Goal: Task Accomplishment & Management: Use online tool/utility

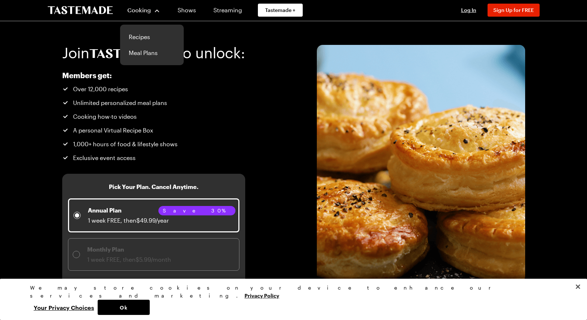
click at [157, 9] on div "Cooking" at bounding box center [143, 10] width 33 height 9
click at [139, 33] on link "Recipes" at bounding box center [151, 37] width 55 height 16
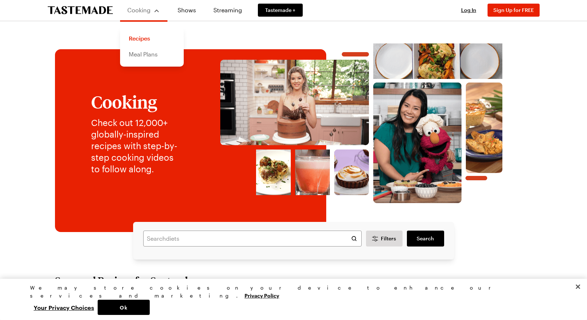
click at [148, 53] on link "Meal Plans" at bounding box center [151, 54] width 55 height 16
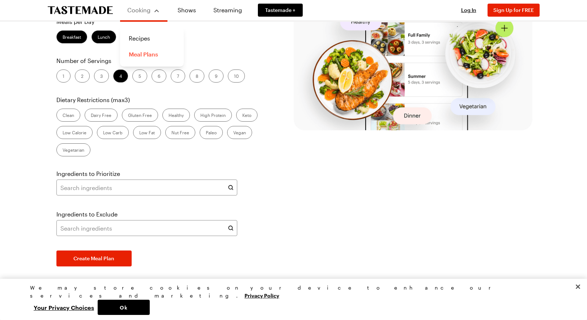
scroll to position [188, 0]
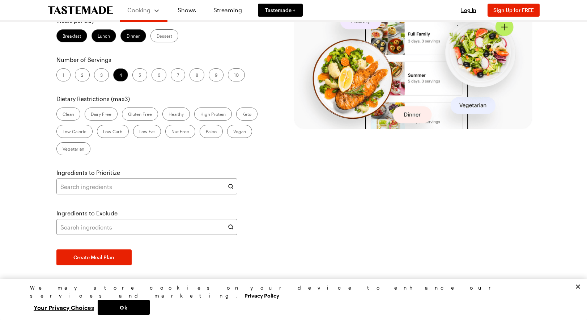
click at [82, 81] on label "2" at bounding box center [82, 74] width 15 height 13
click at [81, 76] on input "2" at bounding box center [81, 76] width 0 height 0
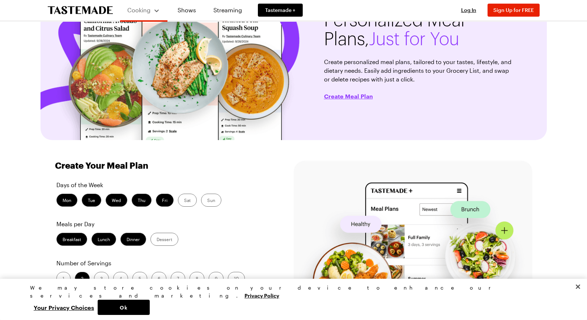
scroll to position [66, 0]
click at [346, 94] on span "Create Meal Plan" at bounding box center [348, 95] width 49 height 7
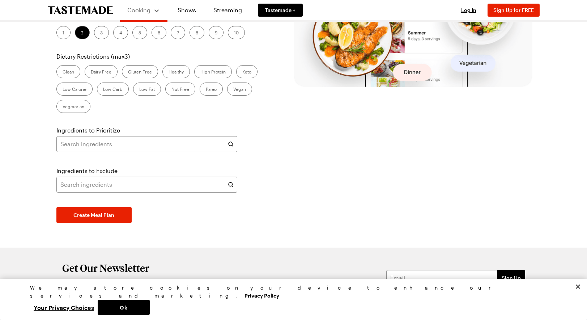
scroll to position [323, 0]
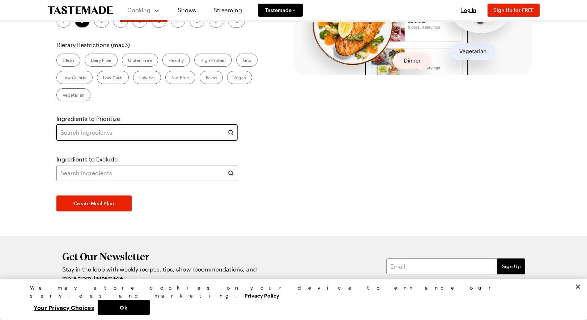
click at [77, 134] on input "text" at bounding box center [146, 132] width 181 height 16
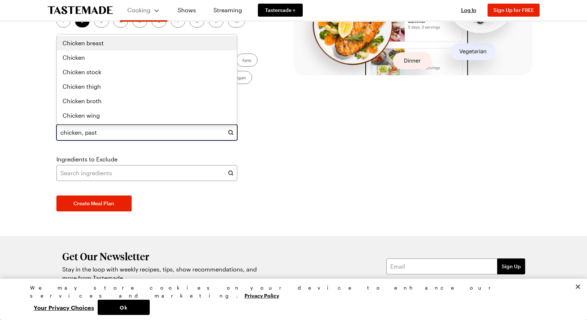
type input "chicken, pasta"
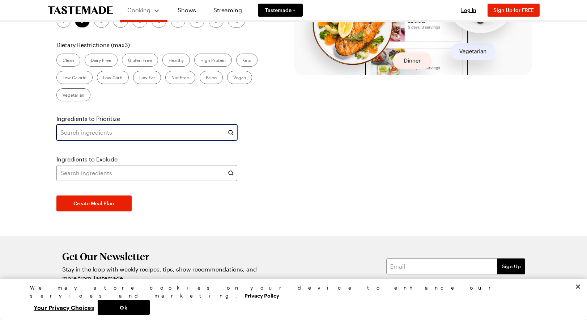
type input "chicken, pasta"
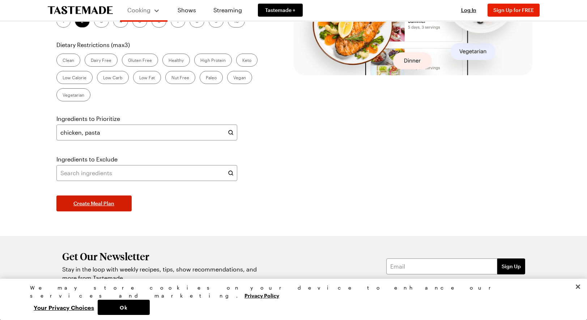
click at [97, 202] on span "Create Meal Plan" at bounding box center [93, 203] width 41 height 7
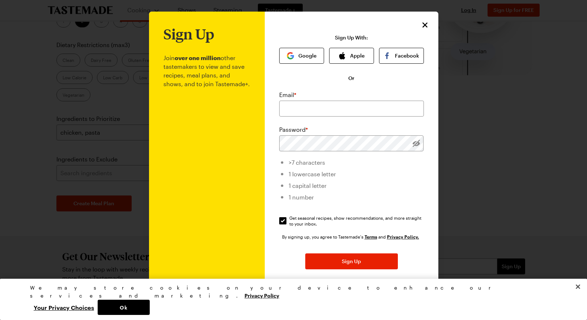
scroll to position [0, 0]
click at [423, 22] on icon "Close" at bounding box center [425, 24] width 9 height 9
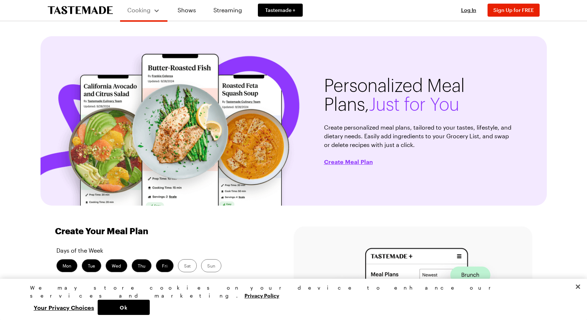
scroll to position [0, 0]
